Goal: Information Seeking & Learning: Learn about a topic

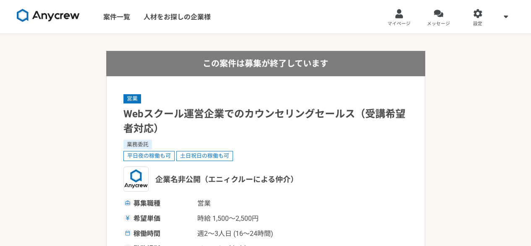
click at [53, 12] on img at bounding box center [48, 15] width 63 height 13
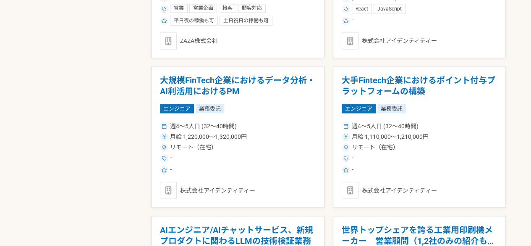
scroll to position [839, 0]
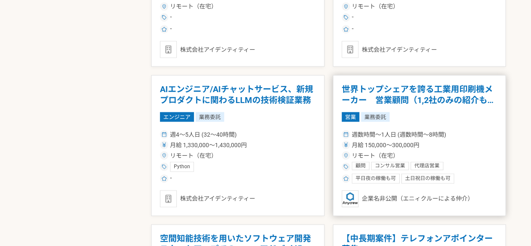
click at [356, 114] on span "営業" at bounding box center [351, 116] width 18 height 9
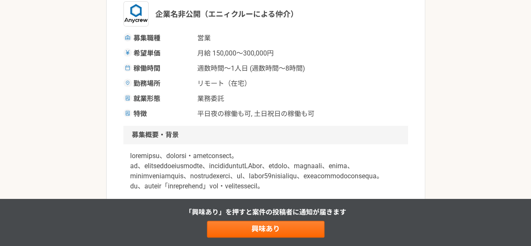
scroll to position [280, 0]
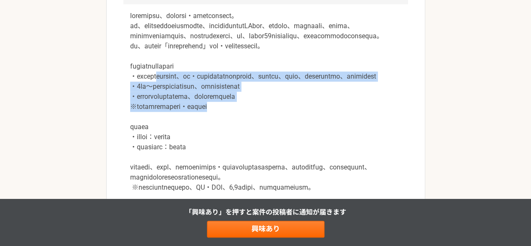
drag, startPoint x: 174, startPoint y: 98, endPoint x: 312, endPoint y: 133, distance: 142.8
click at [312, 133] on p at bounding box center [265, 202] width 271 height 383
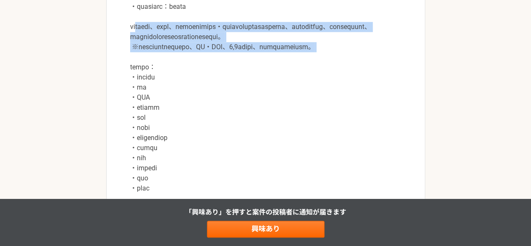
drag, startPoint x: 140, startPoint y: 58, endPoint x: 406, endPoint y: 106, distance: 269.9
click at [406, 106] on div at bounding box center [265, 67] width 285 height 406
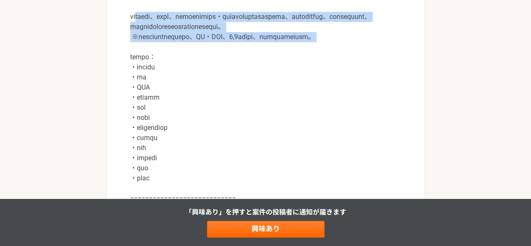
scroll to position [559, 0]
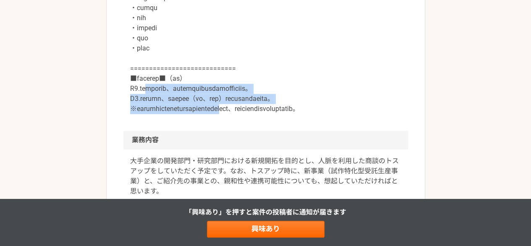
drag, startPoint x: 156, startPoint y: 140, endPoint x: 304, endPoint y: 165, distance: 150.1
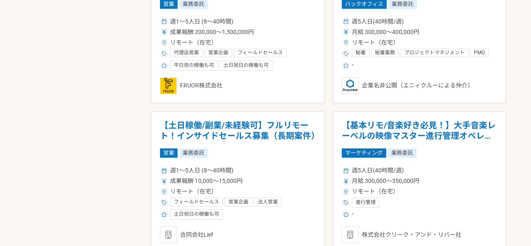
scroll to position [1539, 0]
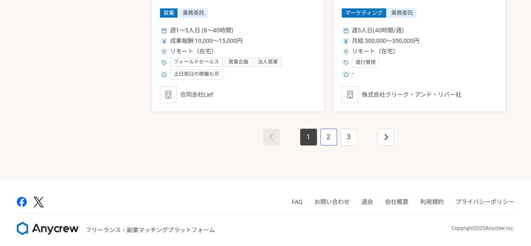
click at [330, 137] on link "2" at bounding box center [328, 136] width 17 height 17
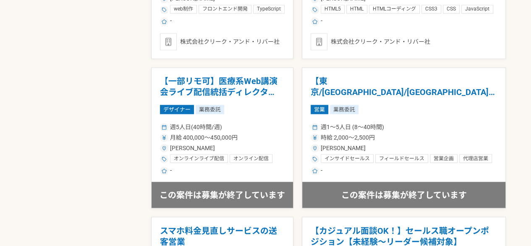
scroll to position [839, 0]
